Goal: Transaction & Acquisition: Purchase product/service

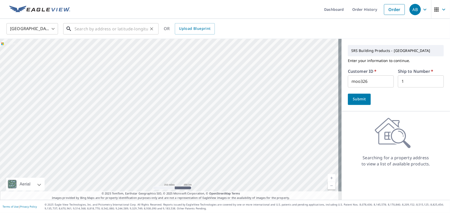
click at [82, 28] on input "text" at bounding box center [110, 29] width 73 height 14
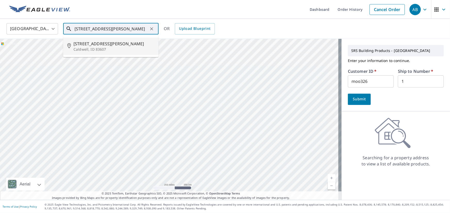
click at [96, 44] on span "[STREET_ADDRESS][PERSON_NAME]" at bounding box center [113, 44] width 81 height 6
type input "[STREET_ADDRESS][PERSON_NAME]"
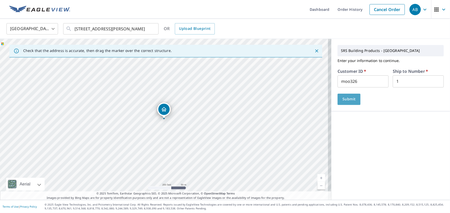
click at [341, 99] on span "Submit" at bounding box center [348, 99] width 15 height 6
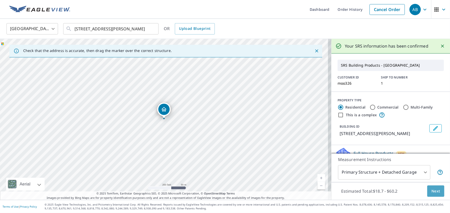
click at [431, 193] on span "Next" at bounding box center [435, 191] width 9 height 6
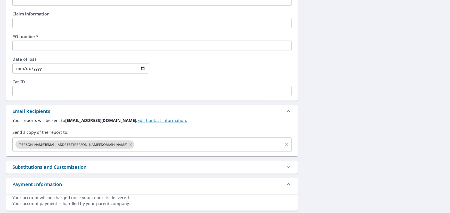
scroll to position [211, 0]
click at [129, 143] on icon at bounding box center [131, 144] width 4 height 6
checkbox input "true"
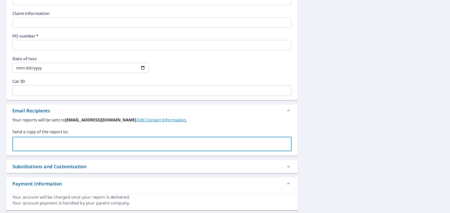
click at [41, 144] on input "text" at bounding box center [148, 144] width 267 height 10
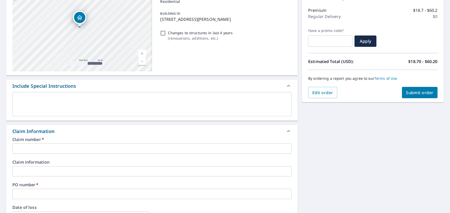
scroll to position [47, 0]
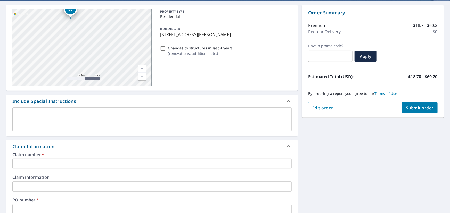
type input "[EMAIL_ADDRESS][DOMAIN_NAME]"
drag, startPoint x: 159, startPoint y: 34, endPoint x: 238, endPoint y: 39, distance: 79.0
click at [237, 39] on div "BUILDING ID [STREET_ADDRESS][PERSON_NAME]" at bounding box center [224, 31] width 133 height 16
checkbox input "true"
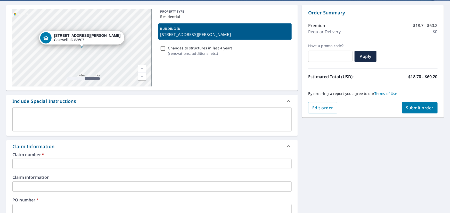
copy p "[STREET_ADDRESS][PERSON_NAME]"
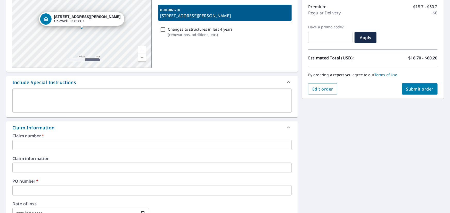
scroll to position [94, 0]
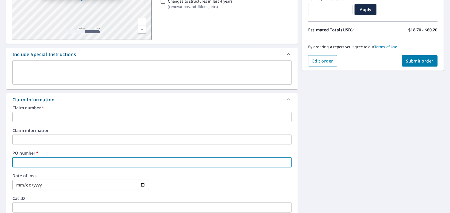
click at [35, 160] on input "text" at bounding box center [151, 162] width 279 height 10
paste input "[STREET_ADDRESS][PERSON_NAME]"
type input "[STREET_ADDRESS][PERSON_NAME]"
checkbox input "true"
type input "[STREET_ADDRESS][PERSON_NAME]"
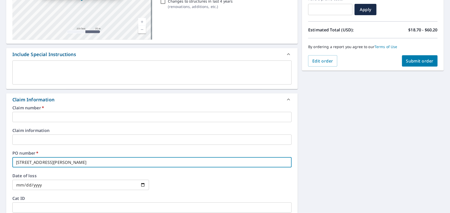
click at [39, 118] on input "text" at bounding box center [151, 117] width 279 height 10
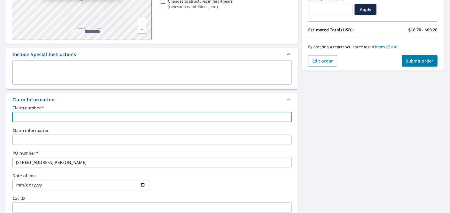
type input "moo326"
checkbox input "true"
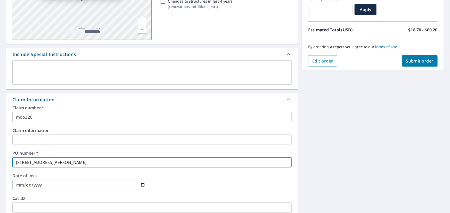
click at [98, 162] on input "[STREET_ADDRESS][PERSON_NAME]" at bounding box center [151, 162] width 279 height 10
type input "[STREET_ADDRESS][PERSON_NAME]"
checkbox input "true"
type input "[STREET_ADDRESS][PERSON_NAME] -"
checkbox input "true"
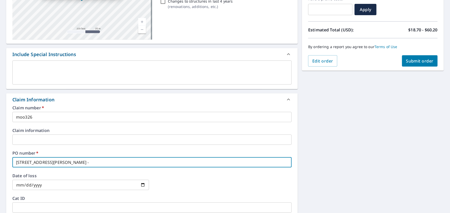
type input "[STREET_ADDRESS][PERSON_NAME] -"
checkbox input "true"
type input "[STREET_ADDRESS][PERSON_NAME][PERSON_NAME]"
checkbox input "true"
type input "[STREET_ADDRESS][PERSON_NAME][PERSON_NAME]"
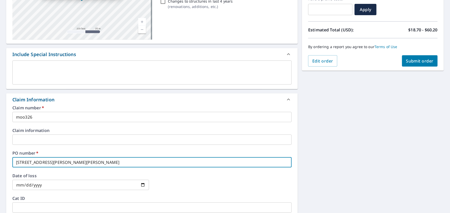
checkbox input "true"
type input "[STREET_ADDRESS][PERSON_NAME][PERSON_NAME]"
checkbox input "true"
type input "[STREET_ADDRESS][PERSON_NAME]"
checkbox input "true"
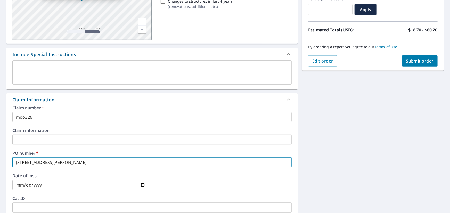
drag, startPoint x: 105, startPoint y: 163, endPoint x: 101, endPoint y: 164, distance: 4.3
click at [101, 164] on input "[STREET_ADDRESS][PERSON_NAME]" at bounding box center [151, 162] width 279 height 10
type input "[STREET_ADDRESS][PERSON_NAME][PERSON_NAME]"
checkbox input "true"
type input "[STREET_ADDRESS][PERSON_NAME][PERSON_NAME]"
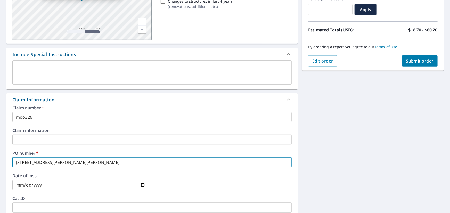
checkbox input "true"
type input "[STREET_ADDRESS][PERSON_NAME][PERSON_NAME]"
checkbox input "true"
type input "[STREET_ADDRESS][PERSON_NAME] -"
checkbox input "true"
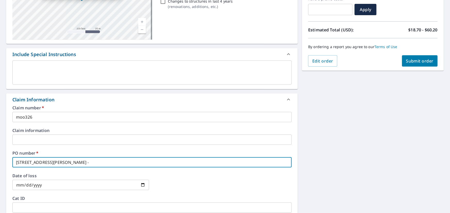
type input "[STREET_ADDRESS][PERSON_NAME][PERSON_NAME]"
checkbox input "true"
type input "[STREET_ADDRESS][PERSON_NAME]"
checkbox input "true"
type input "[STREET_ADDRESS][PERSON_NAME]"
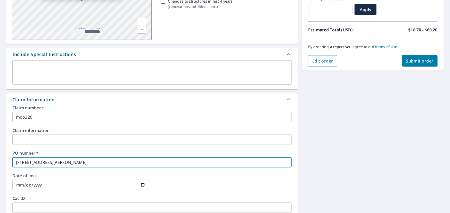
checkbox input "true"
type input "[STREET_ADDRESS][PERSON_NAME][PERSON_NAME]"
checkbox input "true"
click at [96, 162] on input "[STREET_ADDRESS][PERSON_NAME][PERSON_NAME]" at bounding box center [151, 162] width 279 height 10
type input "[STREET_ADDRESS][PERSON_NAME][PERSON_NAME]"
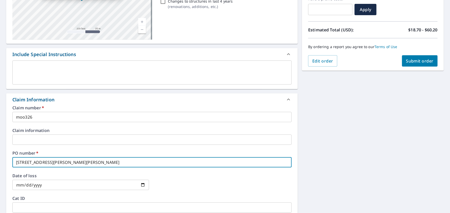
checkbox input "true"
click at [102, 162] on input "[STREET_ADDRESS][PERSON_NAME][PERSON_NAME]" at bounding box center [151, 162] width 279 height 10
type input "[STREET_ADDRESS][PERSON_NAME][PERSON_NAME]"
checkbox input "true"
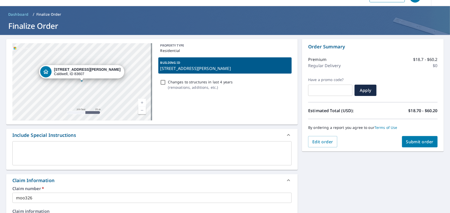
scroll to position [0, 0]
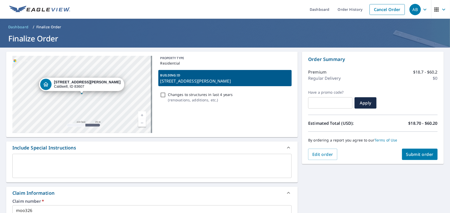
type input "[STREET_ADDRESS][PERSON_NAME][PERSON_NAME]"
click at [410, 155] on span "Submit order" at bounding box center [420, 155] width 28 height 6
checkbox input "true"
